Goal: Transaction & Acquisition: Purchase product/service

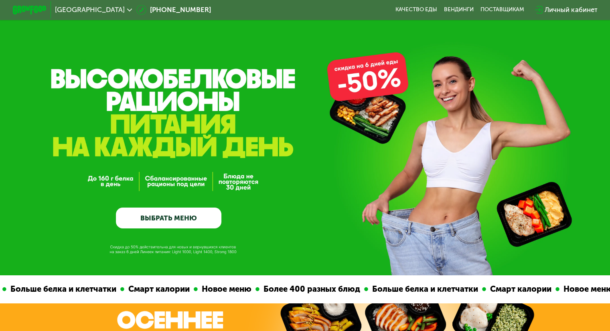
click at [209, 215] on link "ВЫБРАТЬ МЕНЮ" at bounding box center [168, 218] width 105 height 21
click at [186, 218] on link "ВЫБРАТЬ МЕНЮ" at bounding box center [168, 218] width 105 height 21
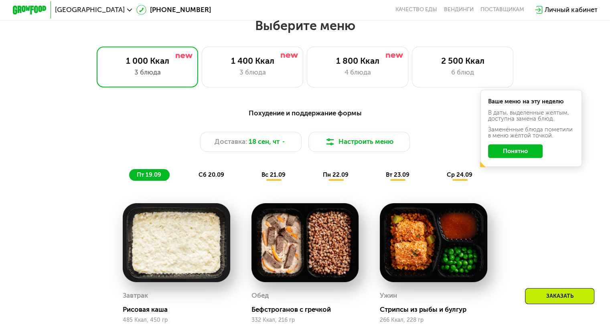
scroll to position [539, 0]
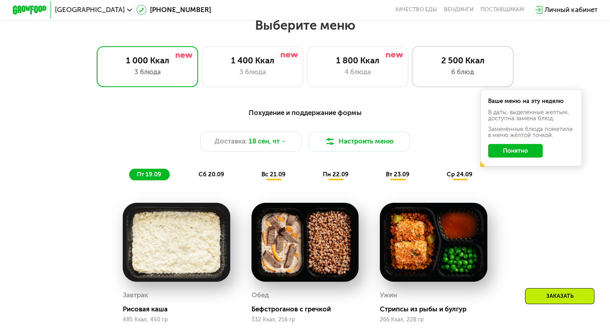
click at [444, 65] on div "2 500 Ккал" at bounding box center [463, 60] width 84 height 10
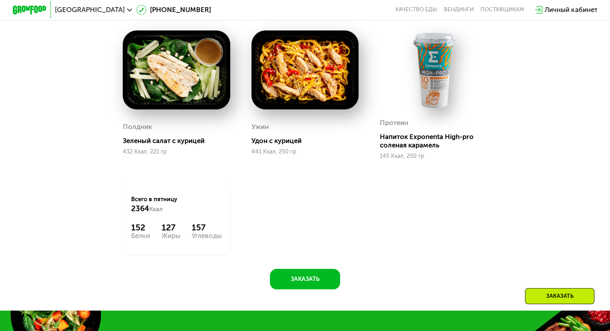
scroll to position [898, 0]
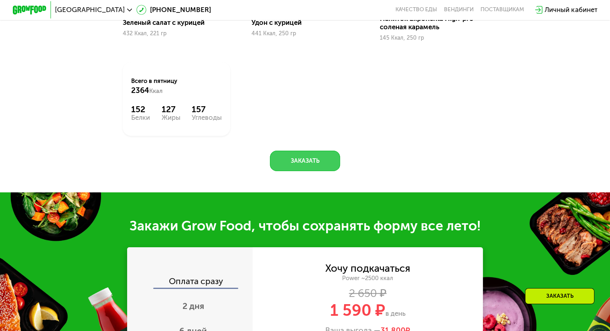
click at [322, 171] on button "Заказать" at bounding box center [305, 161] width 70 height 20
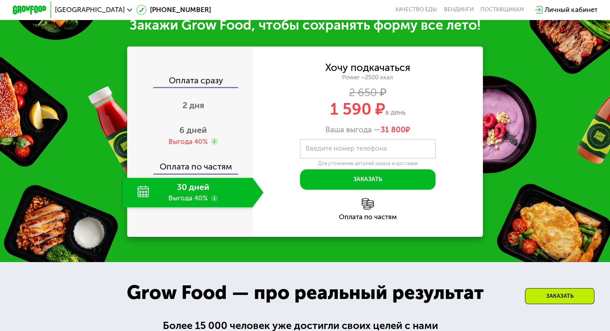
scroll to position [1172, 0]
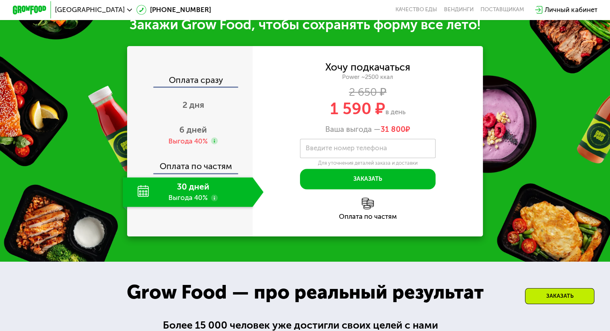
drag, startPoint x: 328, startPoint y: 123, endPoint x: 411, endPoint y: 125, distance: 83.0
click at [411, 117] on div "1 590 ₽ в день" at bounding box center [368, 109] width 231 height 16
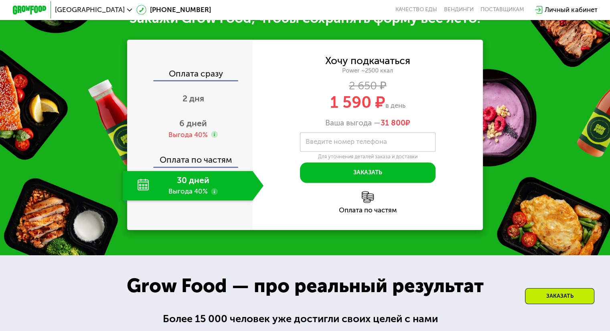
scroll to position [1180, 0]
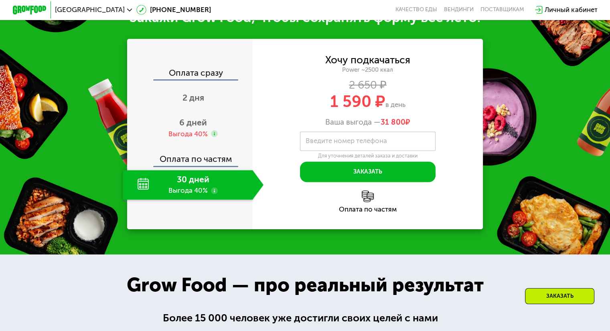
click at [212, 194] on use at bounding box center [214, 190] width 7 height 7
click at [188, 128] on span "6 дней" at bounding box center [193, 122] width 28 height 10
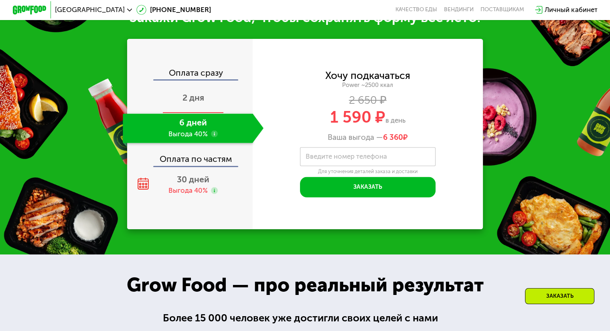
click at [191, 103] on span "2 дня" at bounding box center [193, 98] width 22 height 10
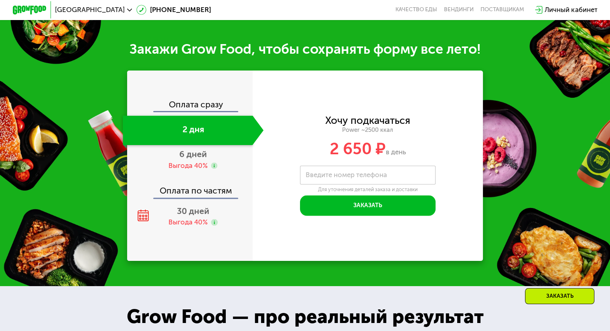
scroll to position [1213, 0]
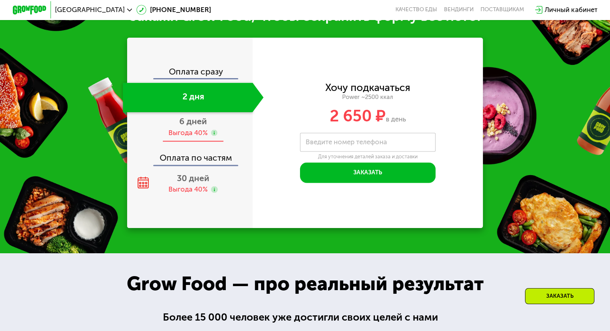
click at [184, 138] on div "Выгода 40%" at bounding box center [187, 132] width 39 height 9
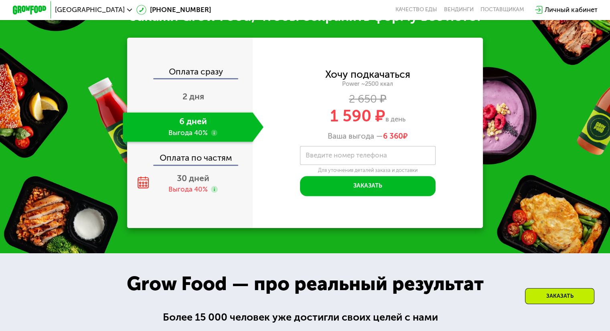
scroll to position [1180, 0]
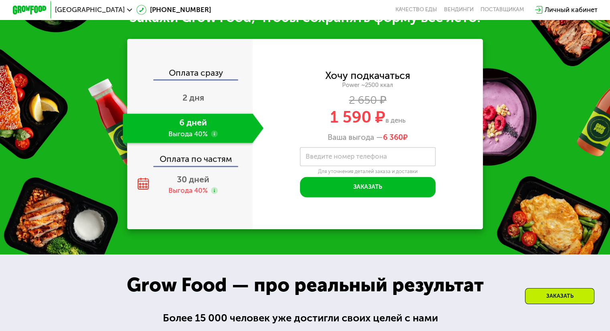
click at [188, 215] on div "Оплата сразу 2 дня 6 дней Выгода 40% Оплата по частям 30 дней Выгода 40%" at bounding box center [190, 134] width 126 height 190
